Goal: Transaction & Acquisition: Book appointment/travel/reservation

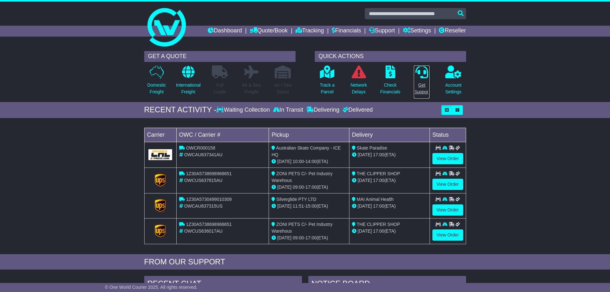
click at [424, 87] on p "Get Support" at bounding box center [422, 88] width 16 height 13
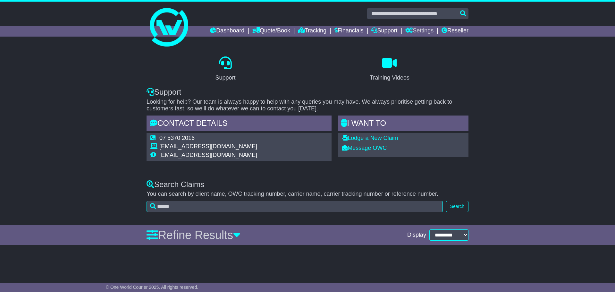
click at [421, 30] on link "Settings" at bounding box center [419, 31] width 28 height 11
click at [374, 28] on link "Support" at bounding box center [384, 31] width 26 height 11
click at [334, 27] on link "Financials" at bounding box center [348, 31] width 29 height 11
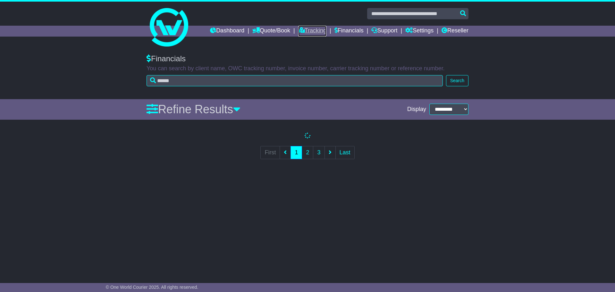
click at [298, 28] on icon at bounding box center [301, 30] width 6 height 6
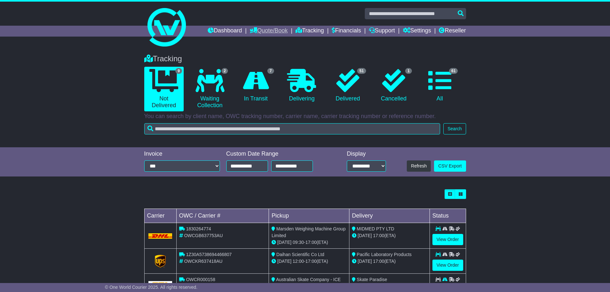
click at [262, 29] on link "Quote/Book" at bounding box center [269, 31] width 38 height 11
click at [221, 25] on link at bounding box center [305, 27] width 328 height 51
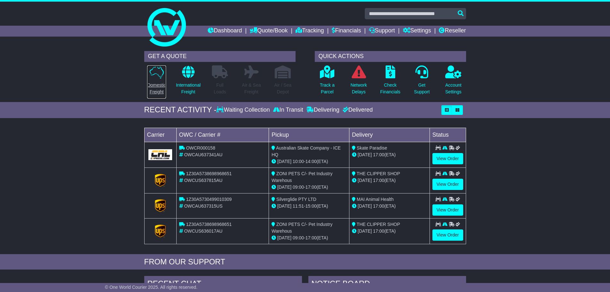
click at [156, 80] on link "Domestic Freight" at bounding box center [156, 82] width 19 height 34
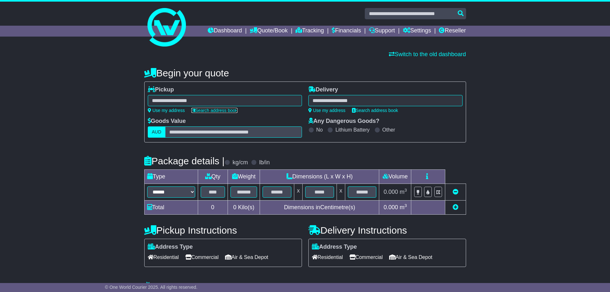
click at [208, 110] on link "Search address book" at bounding box center [214, 110] width 46 height 5
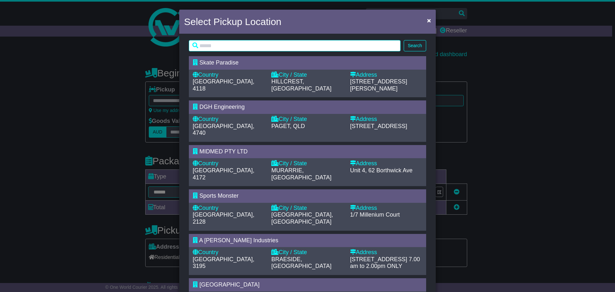
click at [231, 83] on div "Australia, 4118" at bounding box center [229, 85] width 72 height 14
type input "**********"
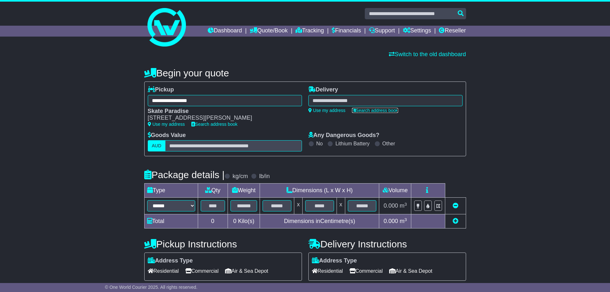
click at [363, 109] on link "Search address book" at bounding box center [375, 110] width 46 height 5
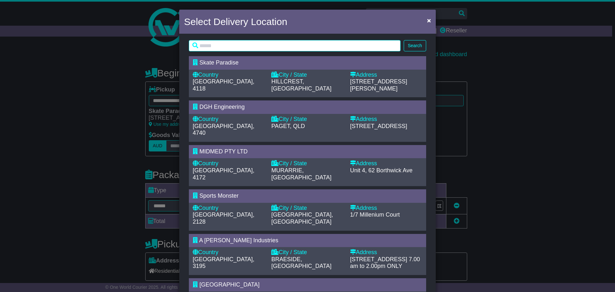
click at [302, 123] on span "PAGET, QLD" at bounding box center [288, 126] width 34 height 6
type input "**********"
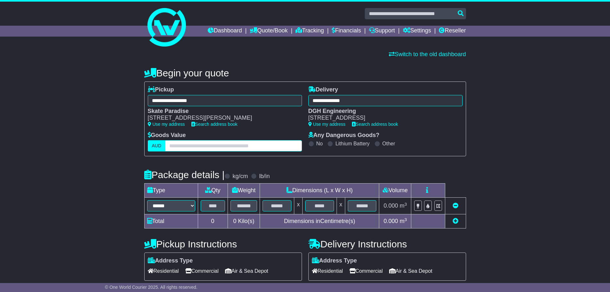
click at [231, 143] on input "text" at bounding box center [233, 145] width 137 height 11
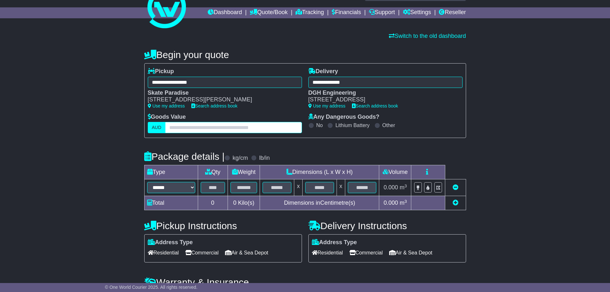
scroll to position [62, 0]
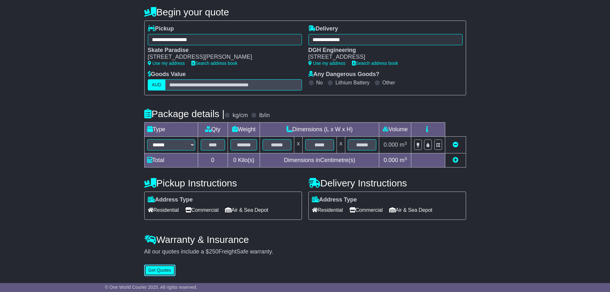
click at [153, 268] on button "Get Quotes" at bounding box center [159, 270] width 31 height 11
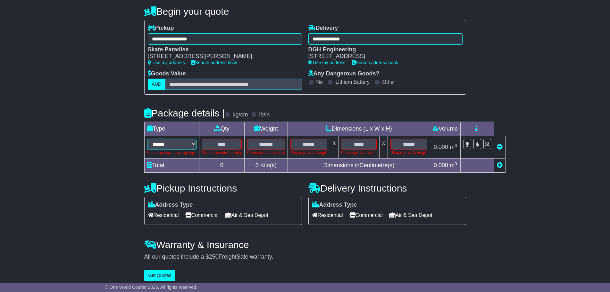
click at [158, 151] on div "Please provide package type" at bounding box center [171, 153] width 49 height 6
click at [178, 144] on select "****** ****** *** ******** ***** **** **** ****** *** *******" at bounding box center [171, 144] width 49 height 11
select select "**"
click at [147, 139] on select "****** ****** *** ******** ***** **** **** ****** *** *******" at bounding box center [171, 144] width 49 height 11
click at [123, 190] on div "**********" at bounding box center [305, 142] width 610 height 285
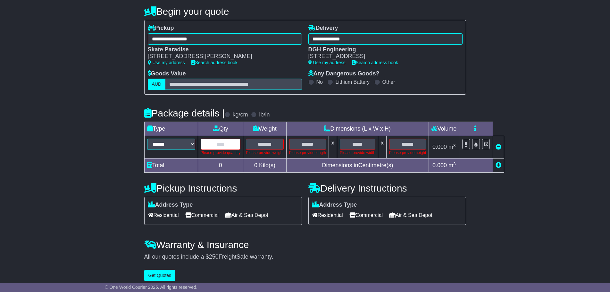
click at [219, 141] on input "text" at bounding box center [221, 144] width 40 height 11
click at [263, 142] on input "text" at bounding box center [265, 144] width 38 height 11
click at [307, 143] on input "text" at bounding box center [307, 144] width 37 height 11
drag, startPoint x: 406, startPoint y: 145, endPoint x: 409, endPoint y: 143, distance: 3.5
click at [406, 145] on input "text" at bounding box center [407, 144] width 37 height 11
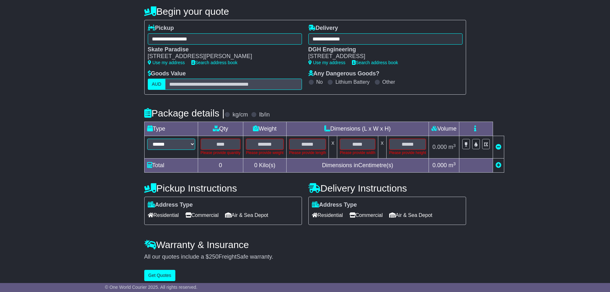
click at [492, 80] on div "**********" at bounding box center [305, 142] width 610 height 285
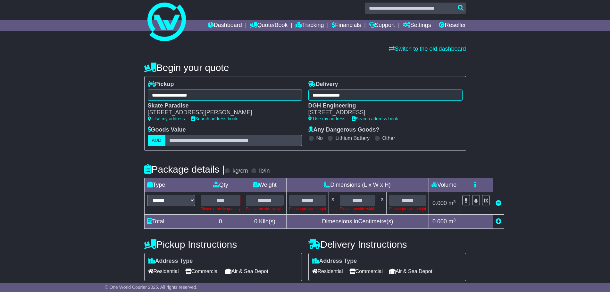
scroll to position [0, 0]
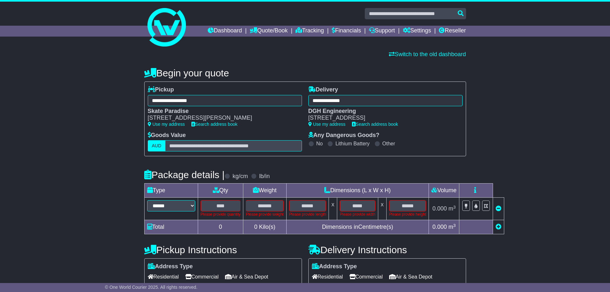
click at [202, 77] on h4 "Begin your quote" at bounding box center [305, 73] width 322 height 11
click at [203, 77] on h4 "Begin your quote" at bounding box center [305, 73] width 322 height 11
click at [195, 65] on div "Begin your quote" at bounding box center [305, 71] width 328 height 14
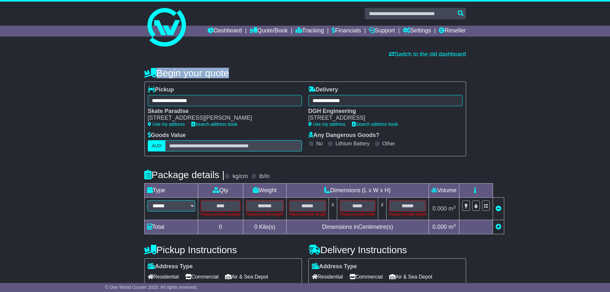
drag, startPoint x: 154, startPoint y: 72, endPoint x: 232, endPoint y: 74, distance: 78.9
click at [231, 75] on h4 "Begin your quote" at bounding box center [305, 73] width 322 height 11
click at [233, 74] on h4 "Begin your quote" at bounding box center [305, 73] width 322 height 11
click at [65, 133] on div "**********" at bounding box center [305, 203] width 610 height 285
click at [174, 29] on div "Dashboard Quote/Book Domestic International Saved Quotes Drafts Domestic Quote …" at bounding box center [305, 31] width 328 height 11
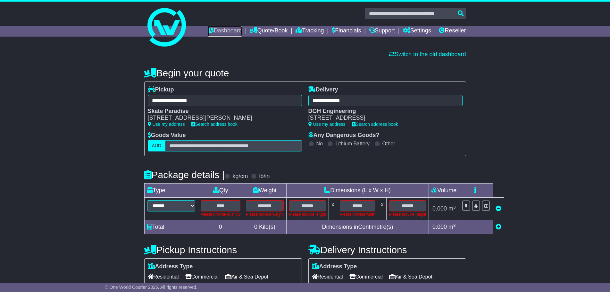
click at [208, 27] on link "Dashboard" at bounding box center [225, 31] width 34 height 11
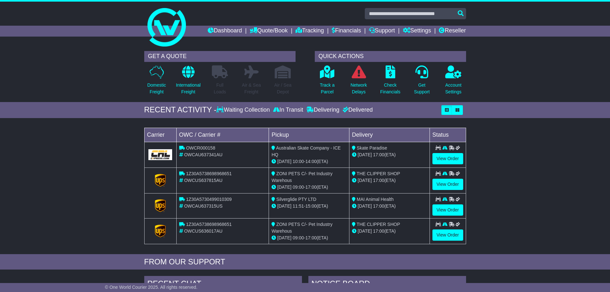
click at [454, 151] on div at bounding box center [448, 148] width 31 height 7
click at [455, 160] on link "View Order" at bounding box center [448, 158] width 31 height 11
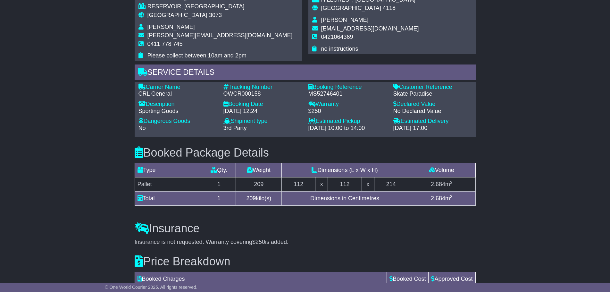
scroll to position [449, 0]
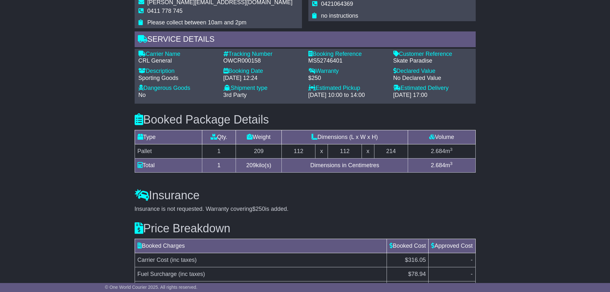
click at [184, 75] on div "Sporting Goods" at bounding box center [178, 78] width 79 height 7
click at [183, 75] on div "Sporting Goods" at bounding box center [178, 78] width 79 height 7
click at [176, 75] on div "Sporting Goods" at bounding box center [178, 78] width 79 height 7
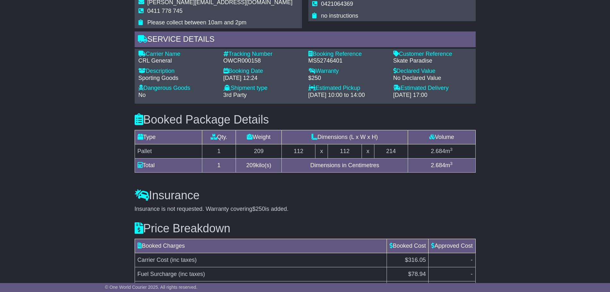
click at [96, 87] on div "Email Download Tracking Pricing Insurance" at bounding box center [305, 9] width 610 height 649
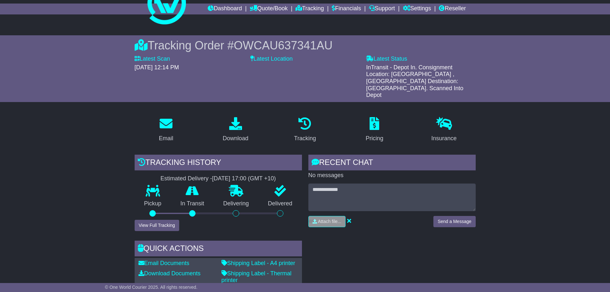
scroll to position [9, 0]
